Goal: Use online tool/utility: Use online tool/utility

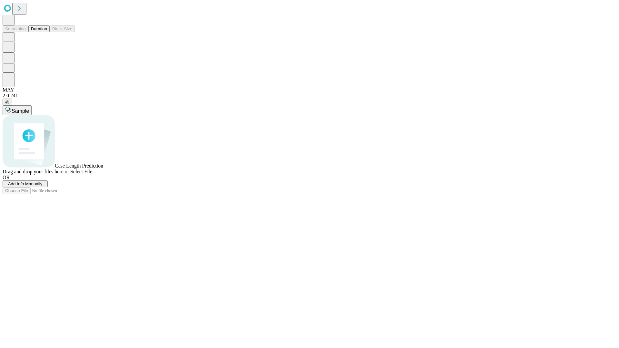
click at [47, 32] on button "Duration" at bounding box center [38, 28] width 21 height 7
click at [29, 108] on span "Sample" at bounding box center [20, 110] width 17 height 5
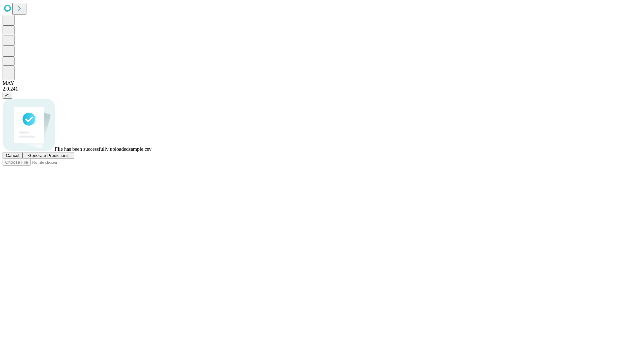
click at [68, 158] on span "Generate Predictions" at bounding box center [48, 155] width 40 height 5
